Goal: Find specific page/section: Find specific page/section

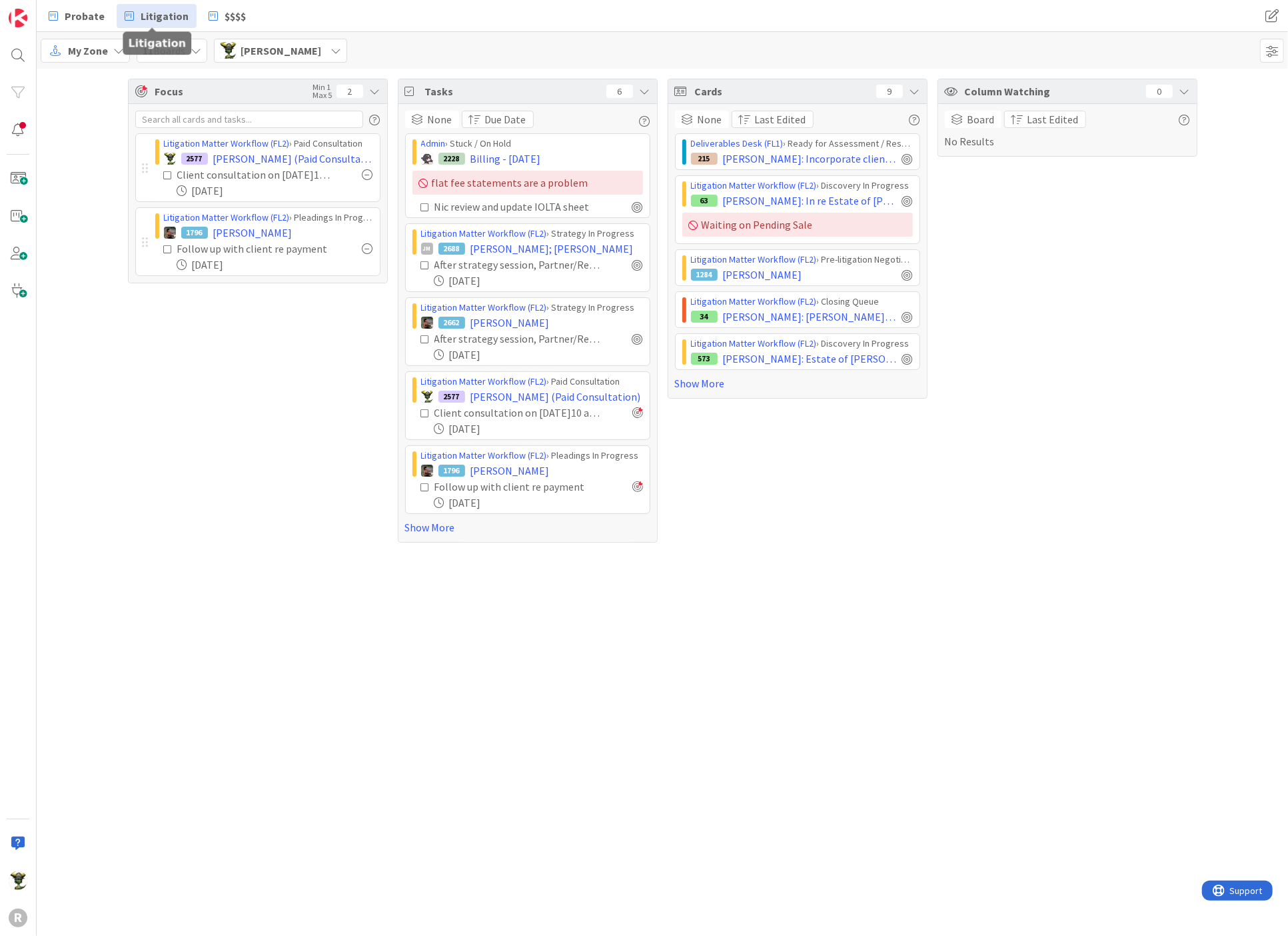
click at [166, 19] on span "Litigation" at bounding box center [164, 15] width 48 height 16
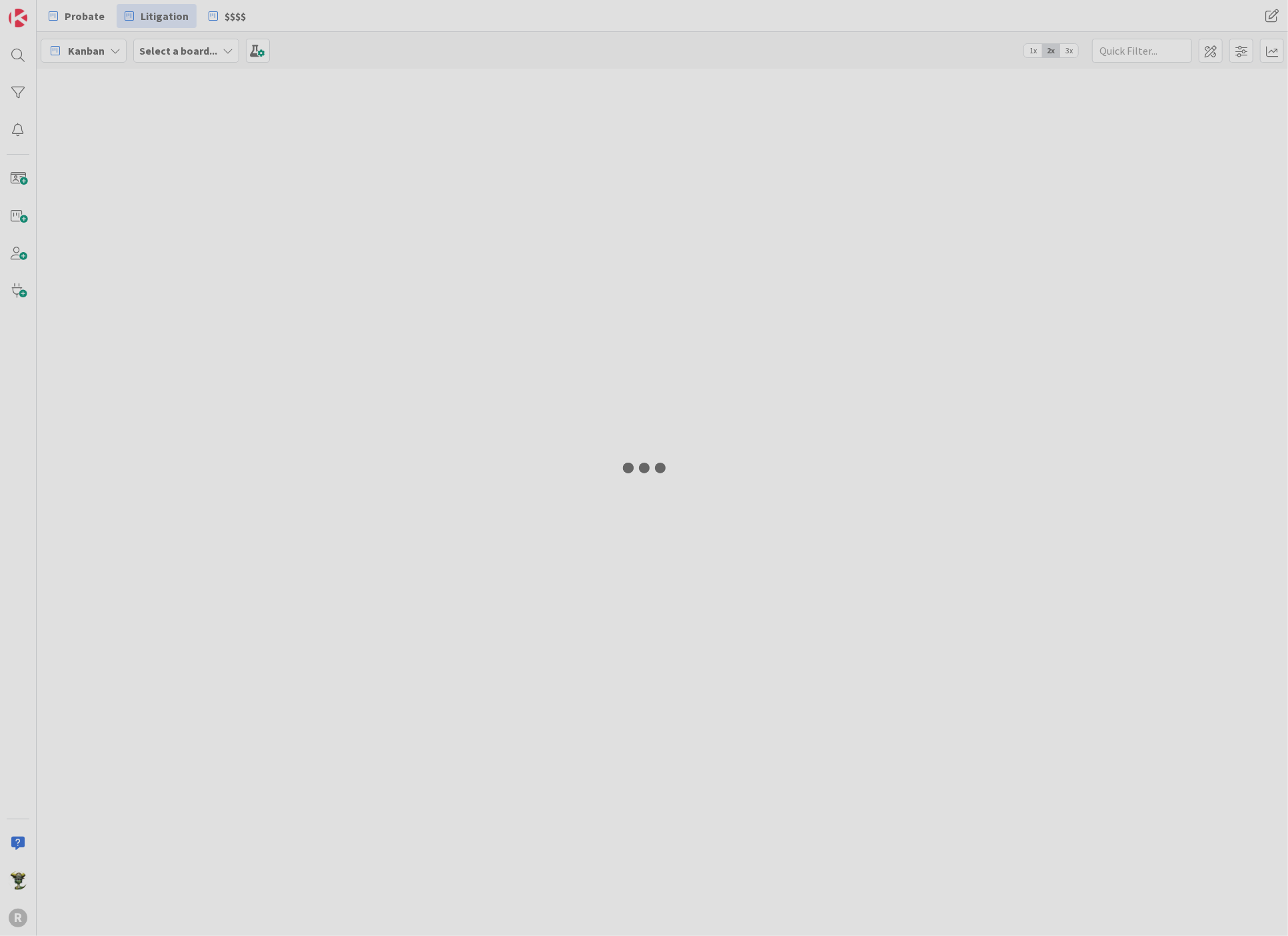
type input "monte"
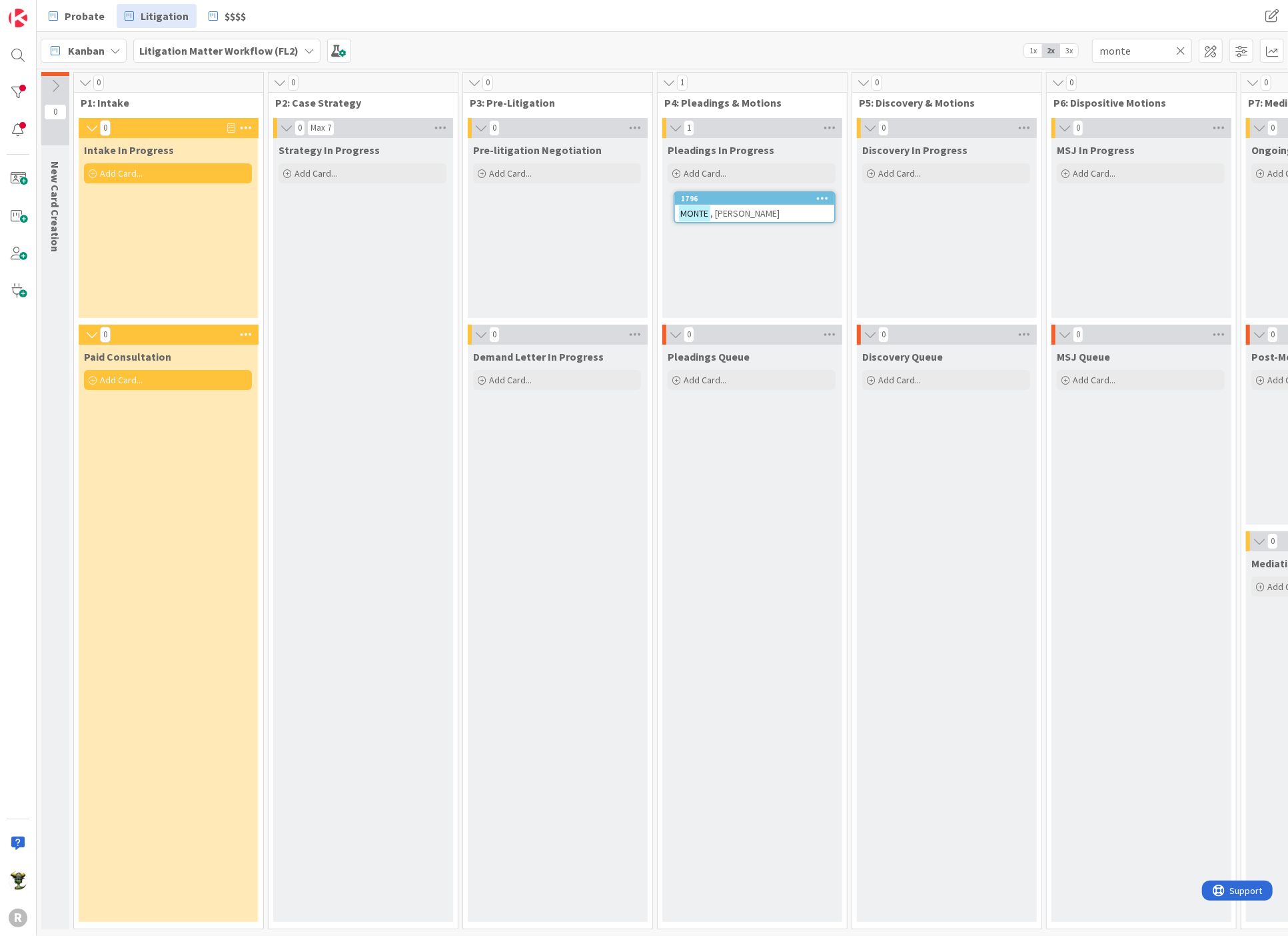
click at [1179, 47] on icon at bounding box center [1180, 50] width 10 height 12
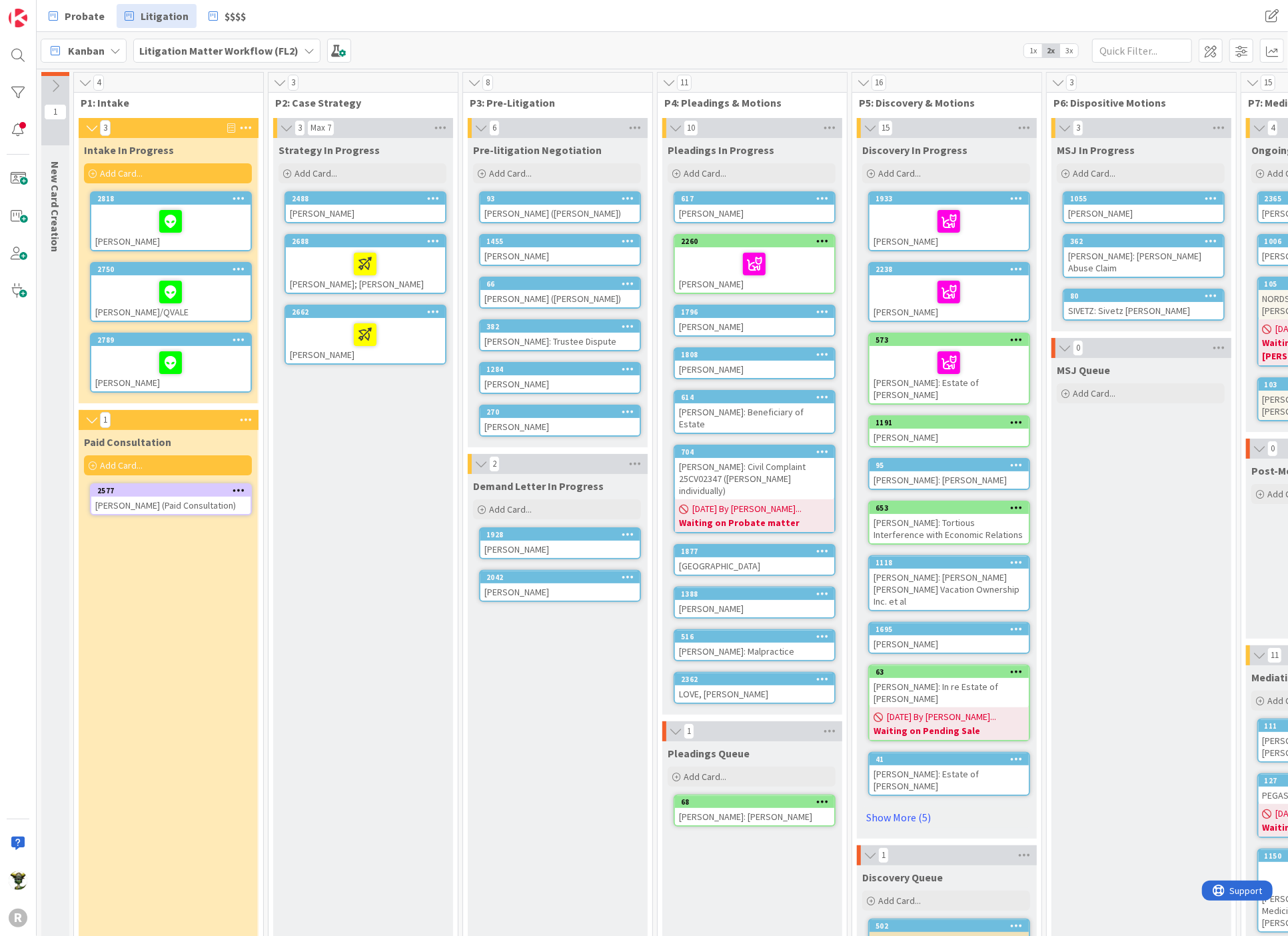
click at [321, 342] on div at bounding box center [365, 334] width 151 height 28
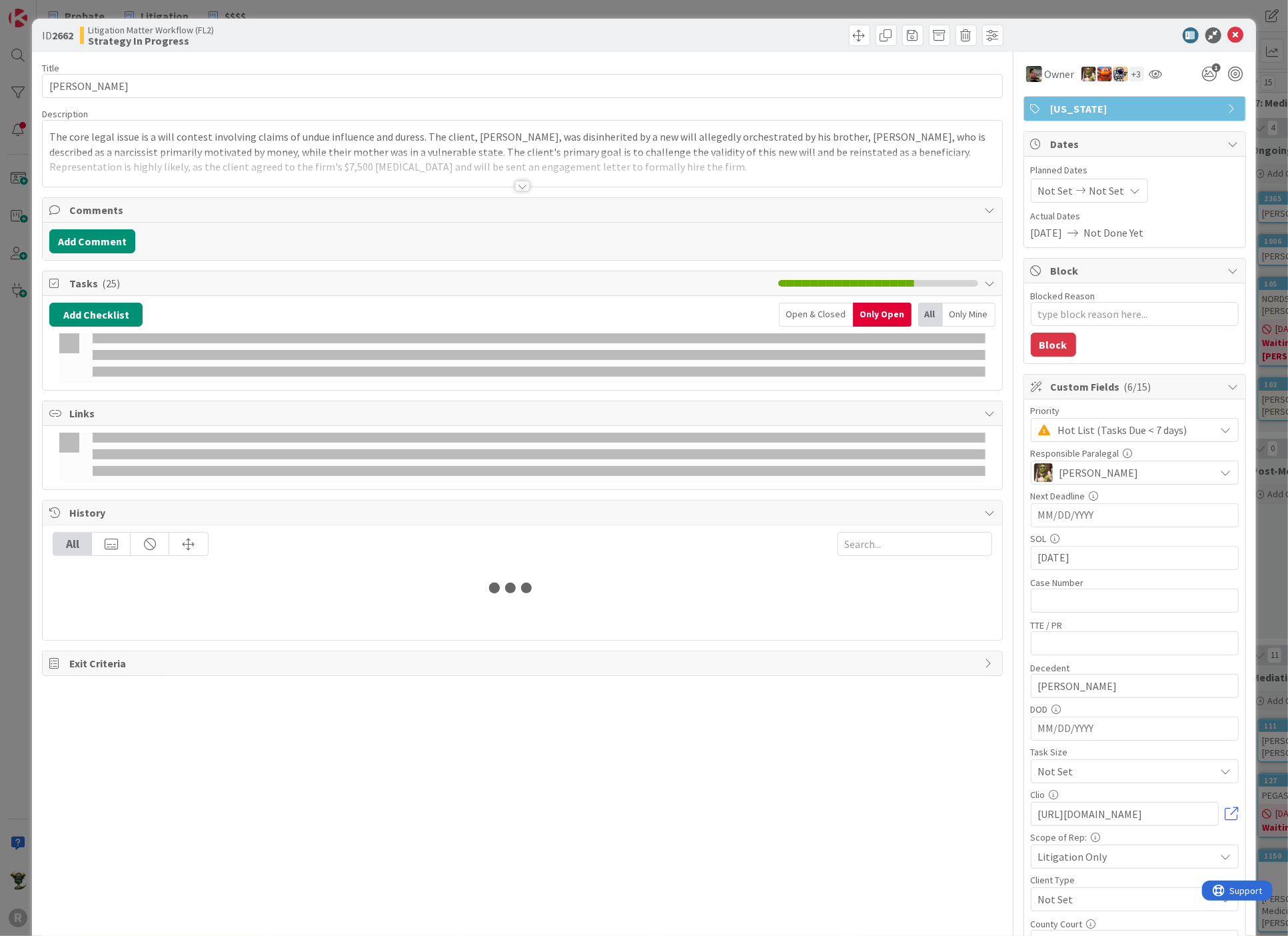
type textarea "x"
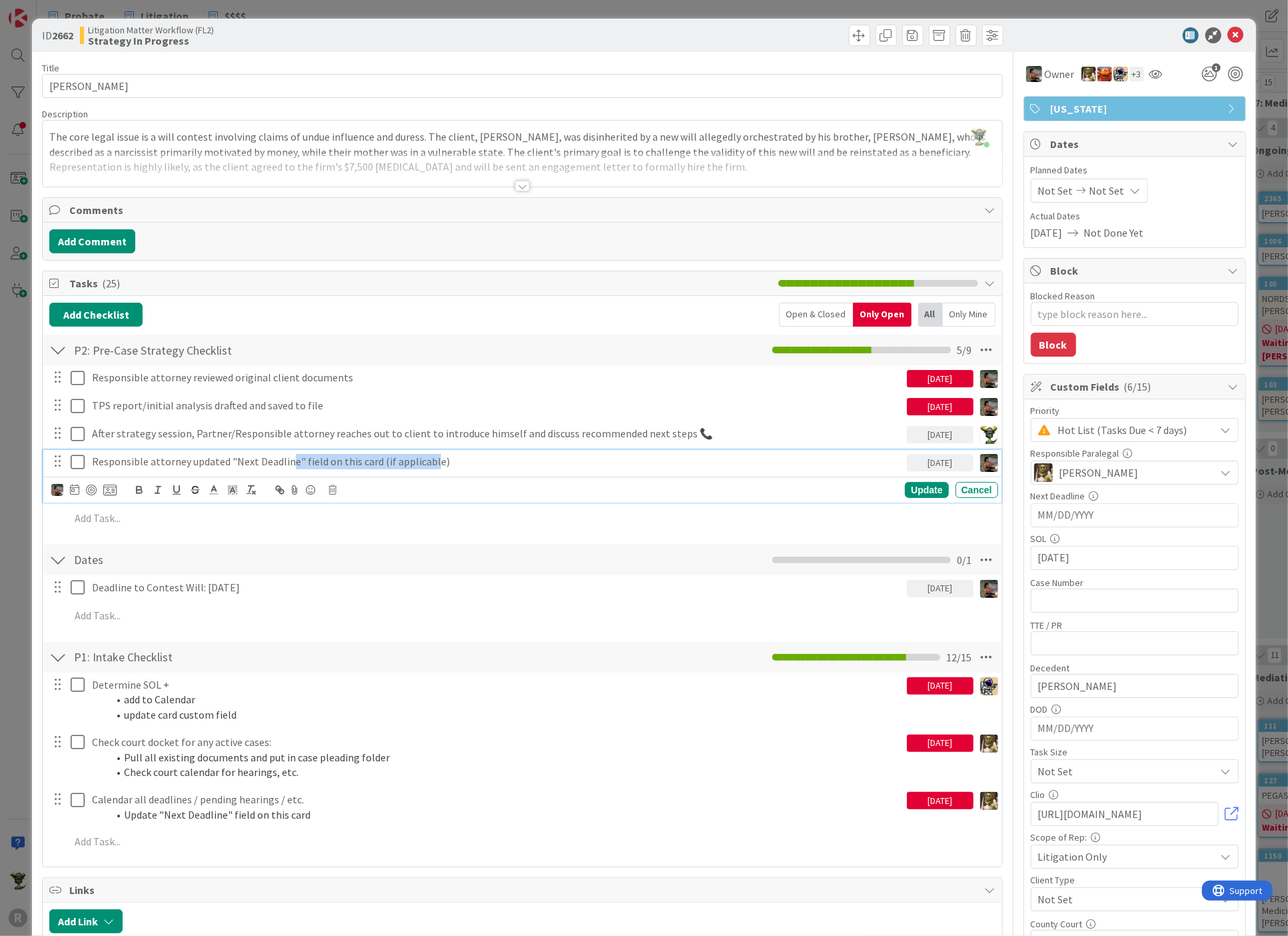
drag, startPoint x: 285, startPoint y: 460, endPoint x: 430, endPoint y: 461, distance: 145.0
click at [430, 461] on p "Responsible attorney updated "Next Deadline" field on this card (if applicable)" at bounding box center [497, 461] width 810 height 15
click at [10, 603] on div "ID 2662 Litigation Matter Workflow (FL2) Strategy In Progress Title 14 / 128 RI…" at bounding box center [644, 468] width 1288 height 936
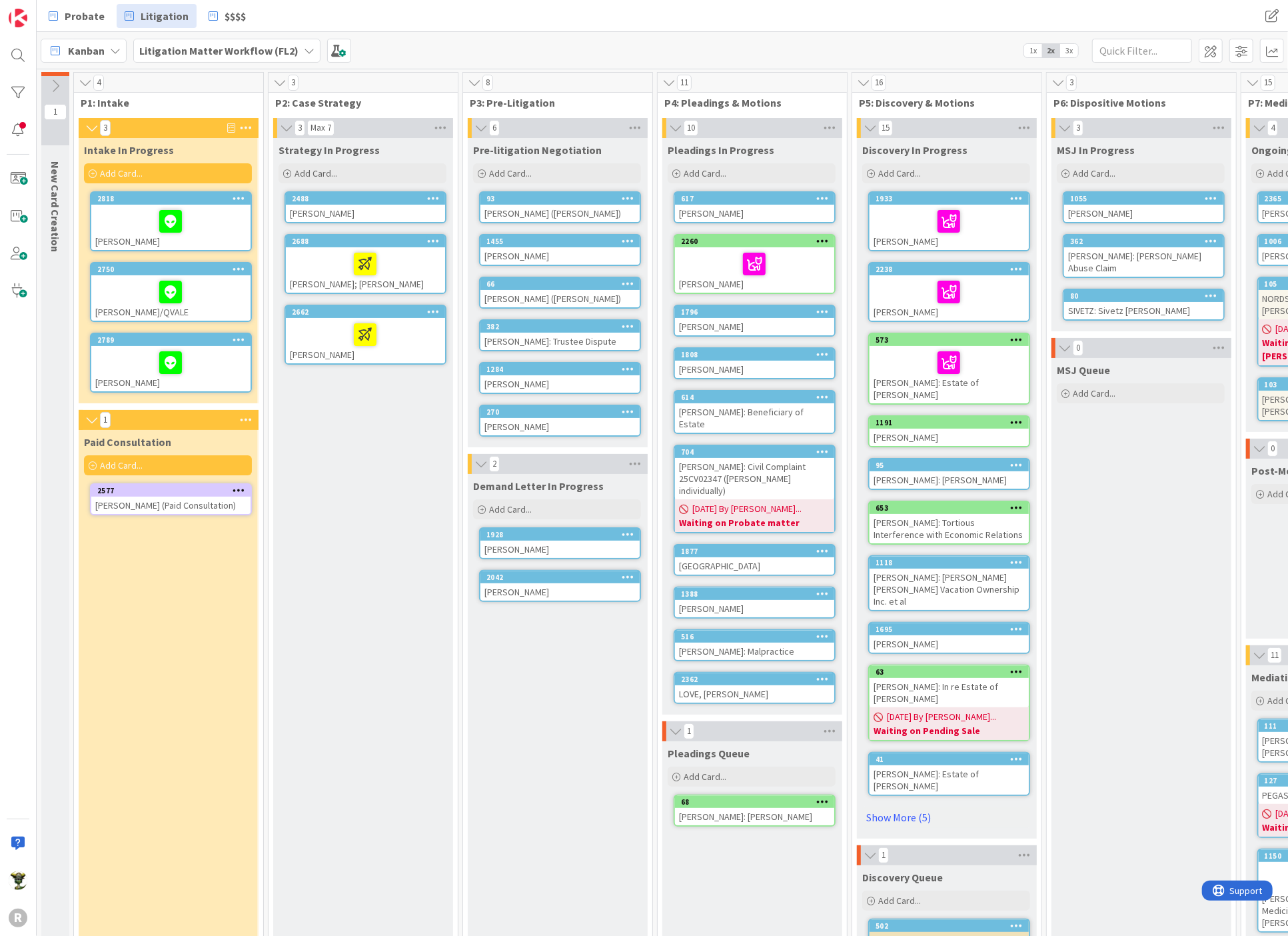
click at [328, 426] on div "Strategy In Progress Add Card... 2488 DEE, Mark 2688 AGUILA; BATHAN 2662 RITZER…" at bounding box center [362, 712] width 179 height 1147
